Goal: Information Seeking & Learning: Learn about a topic

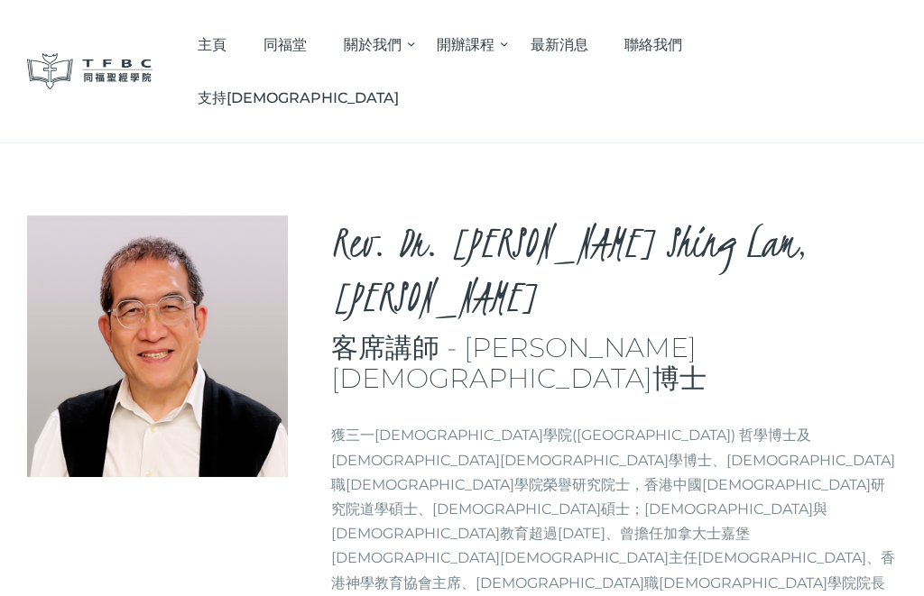
click at [512, 423] on p "獲三一神學院(Trinity Theological Seminary) 哲學博士及教牧學博士、牧職神學院榮譽研究院士，香港中國神學研究院道學碩士、神學碩士；…" at bounding box center [614, 521] width 566 height 197
click at [307, 41] on span "同福堂" at bounding box center [284, 44] width 43 height 17
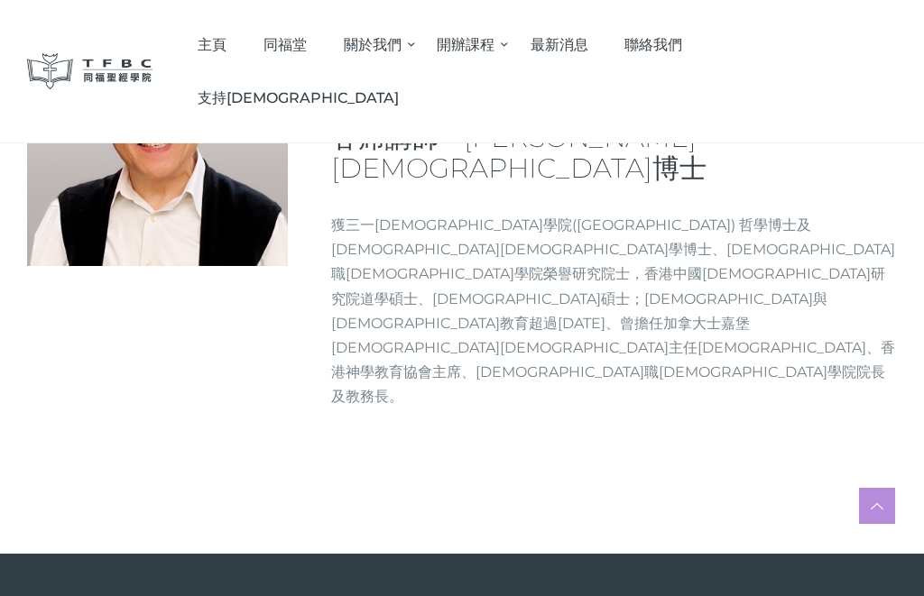
scroll to position [208, 0]
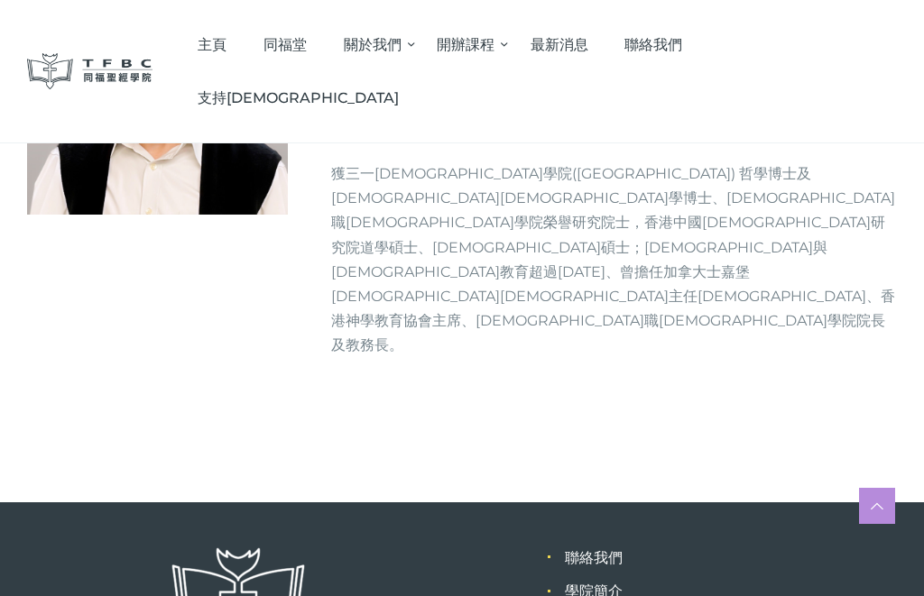
click at [603, 583] on link "學院簡介" at bounding box center [594, 591] width 58 height 17
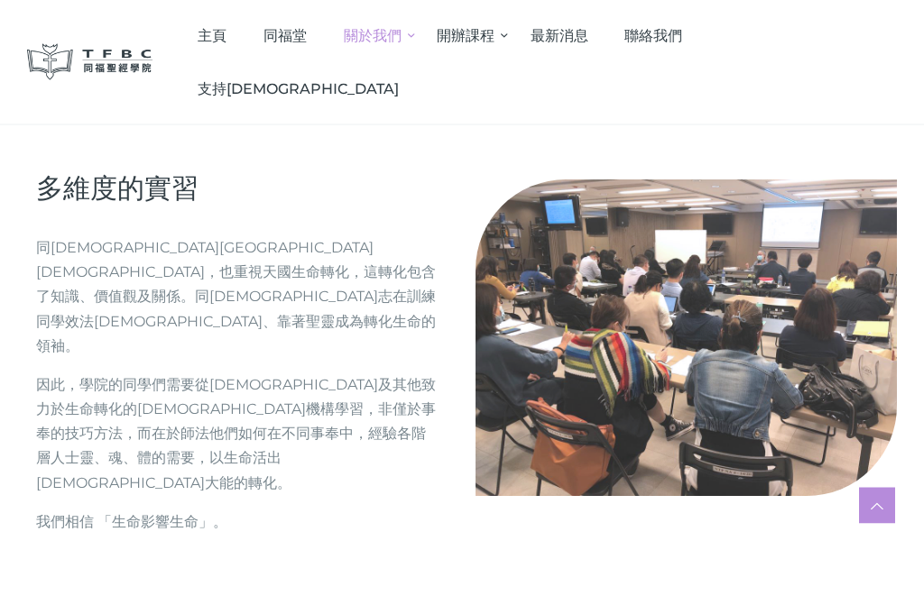
scroll to position [2138, 0]
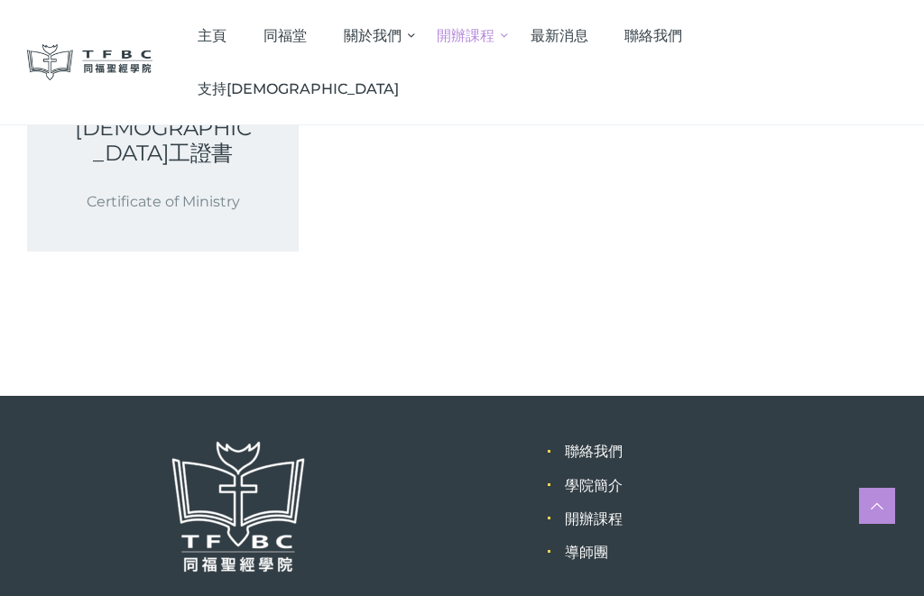
scroll to position [841, 0]
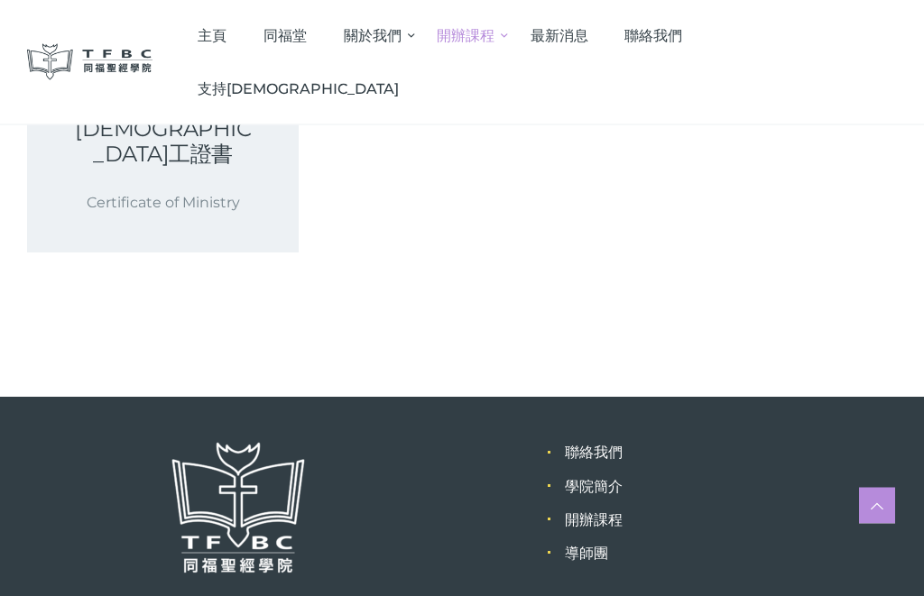
click at [582, 546] on link "導師團" at bounding box center [586, 554] width 43 height 17
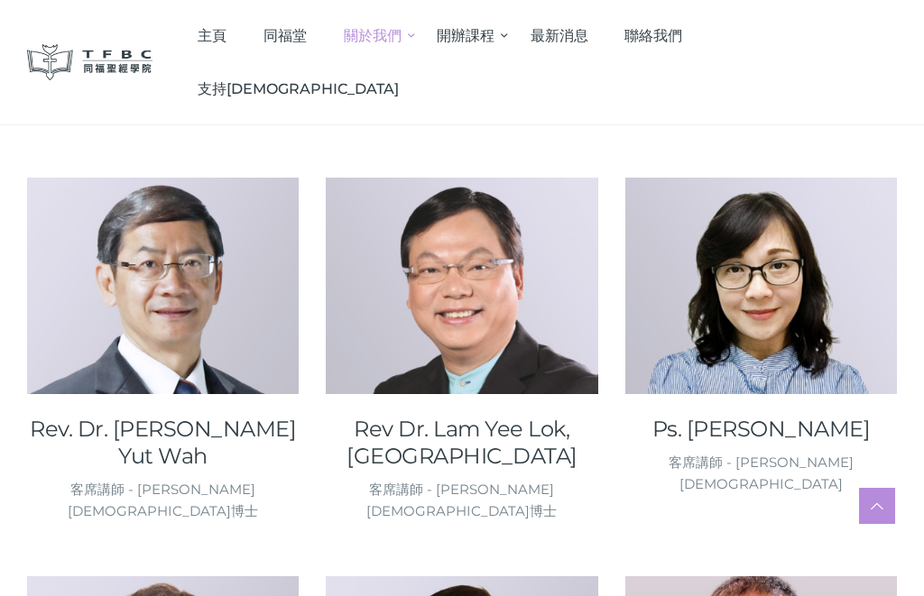
scroll to position [988, 0]
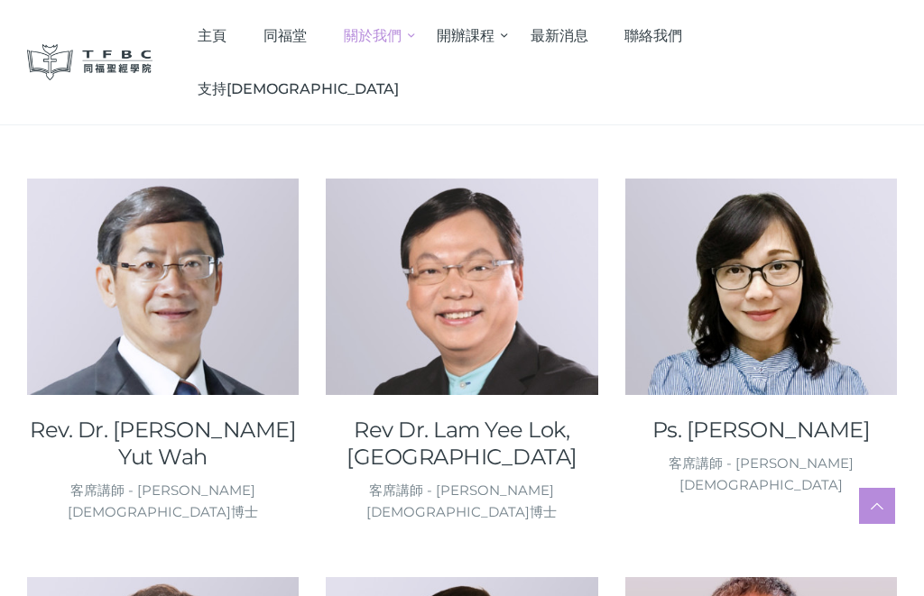
click at [487, 480] on div "客席講師 - [PERSON_NAME][DEMOGRAPHIC_DATA]博士" at bounding box center [462, 501] width 272 height 43
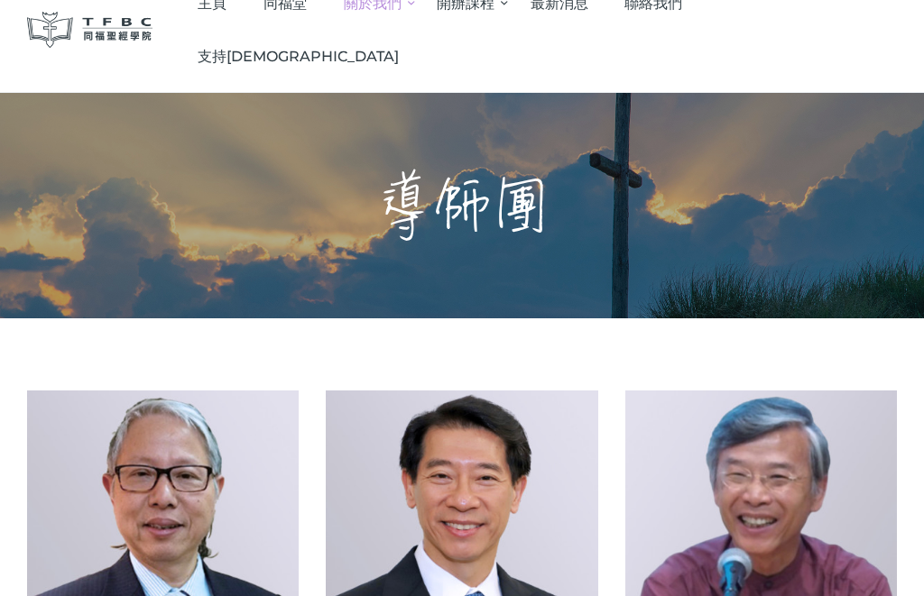
scroll to position [0, 0]
